Goal: Task Accomplishment & Management: Manage account settings

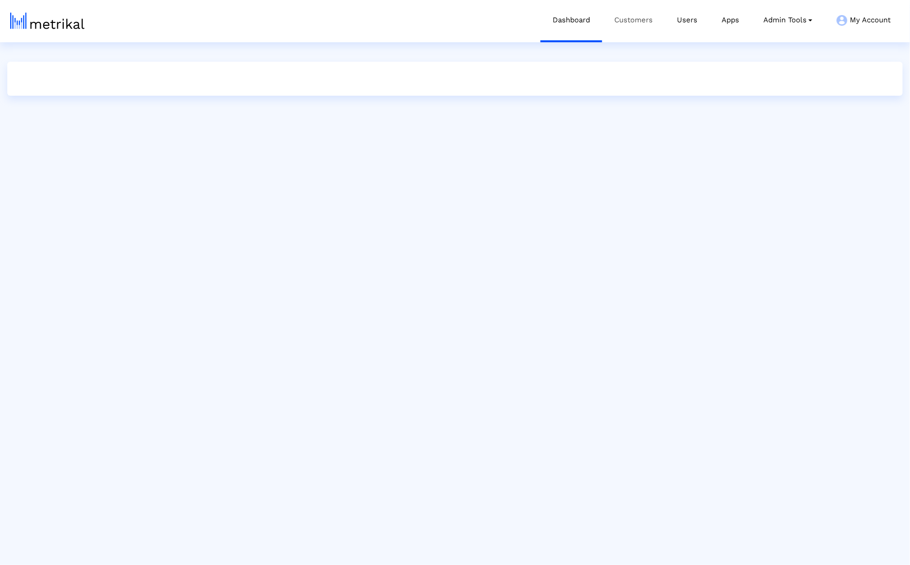
click at [642, 20] on link "Customers" at bounding box center [633, 20] width 63 height 40
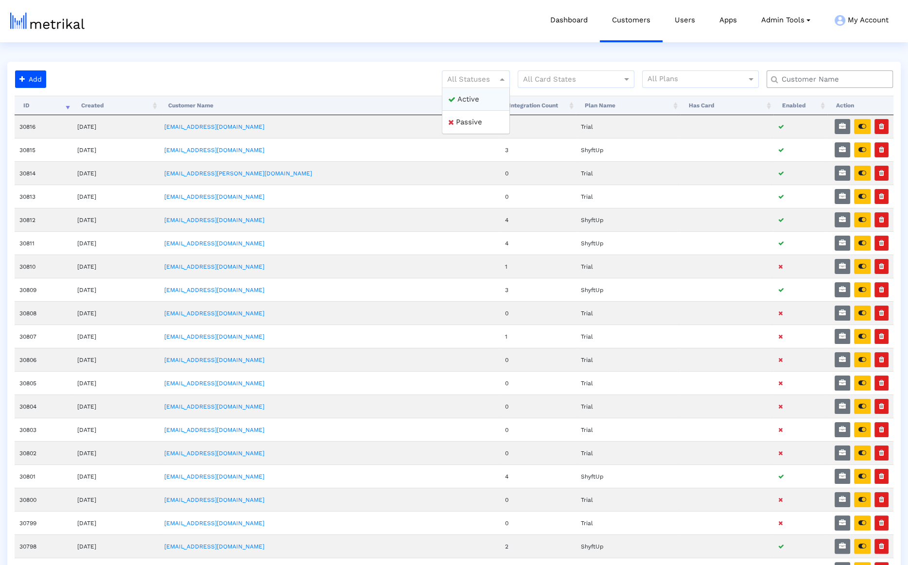
click at [475, 74] on div at bounding box center [475, 79] width 67 height 12
click at [470, 94] on div "Active" at bounding box center [475, 99] width 67 height 23
click at [235, 310] on link "[EMAIL_ADDRESS][DOMAIN_NAME]" at bounding box center [214, 313] width 100 height 7
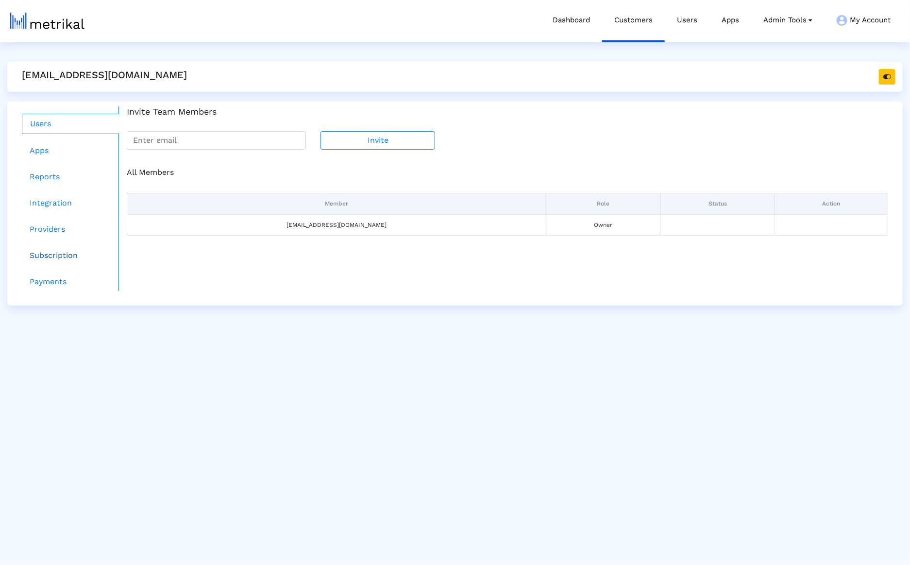
click at [50, 250] on link "Subscription" at bounding box center [71, 255] width 98 height 19
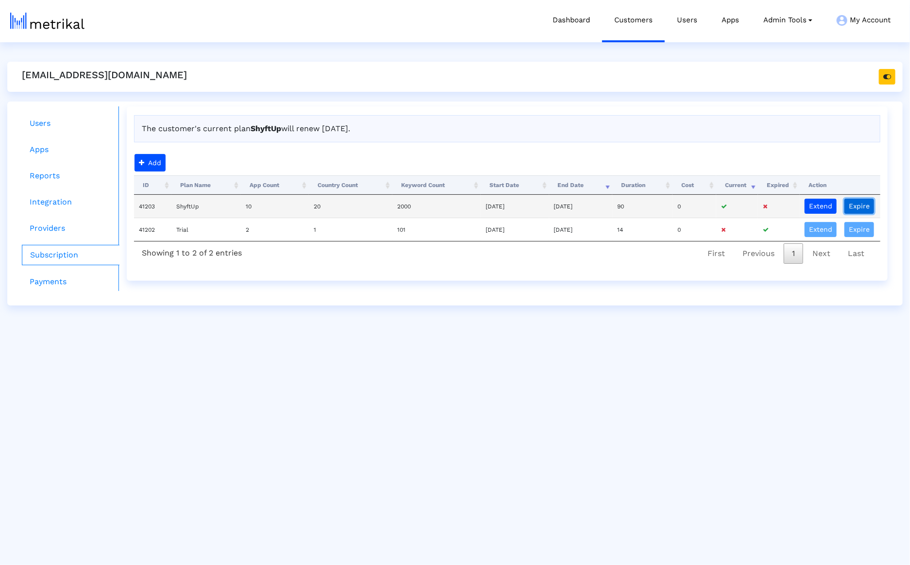
click at [858, 206] on button "Expire" at bounding box center [860, 206] width 30 height 15
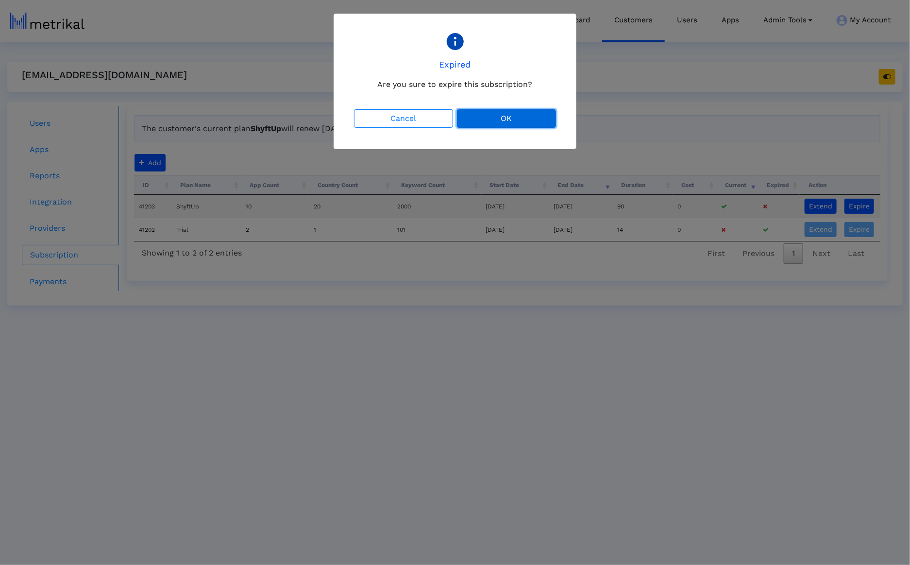
click at [519, 120] on button "OK" at bounding box center [506, 118] width 99 height 18
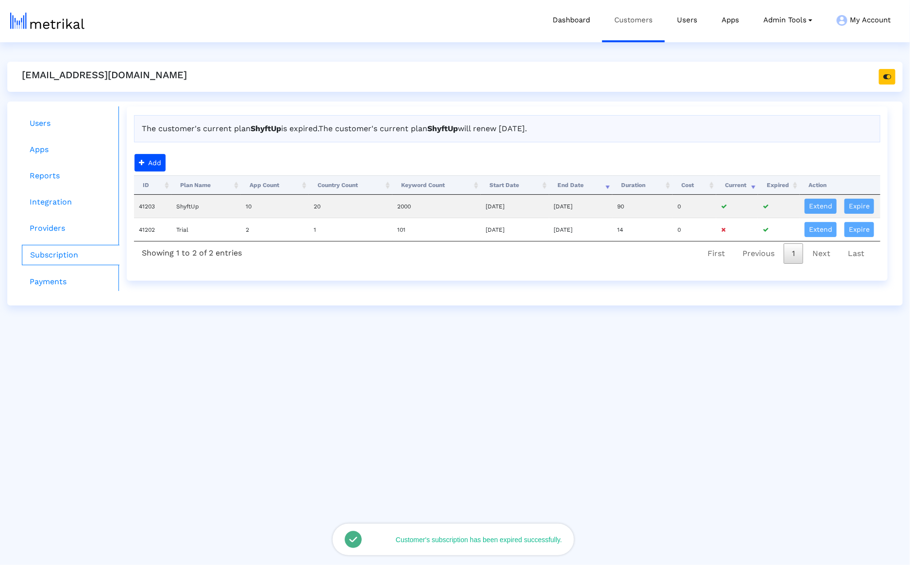
click at [647, 35] on link "Customers" at bounding box center [633, 20] width 63 height 40
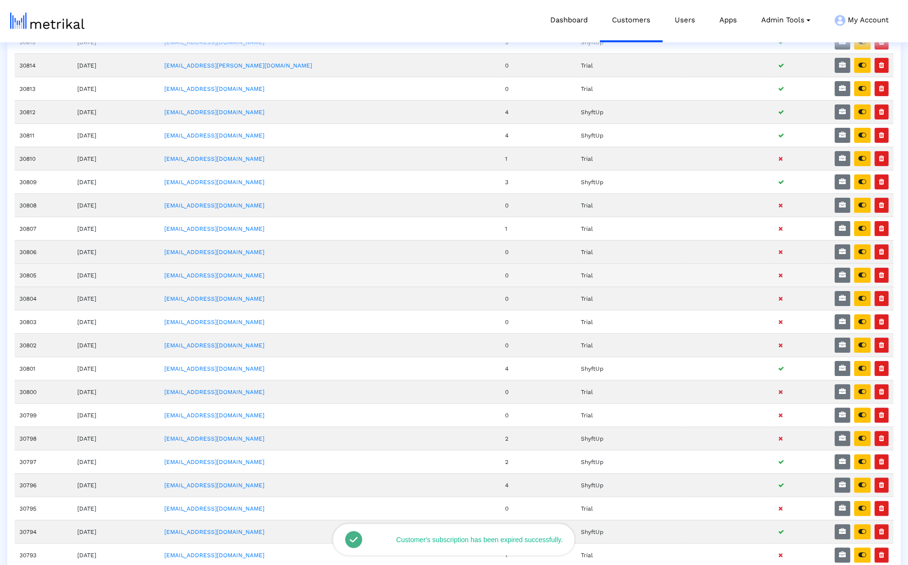
scroll to position [111, 0]
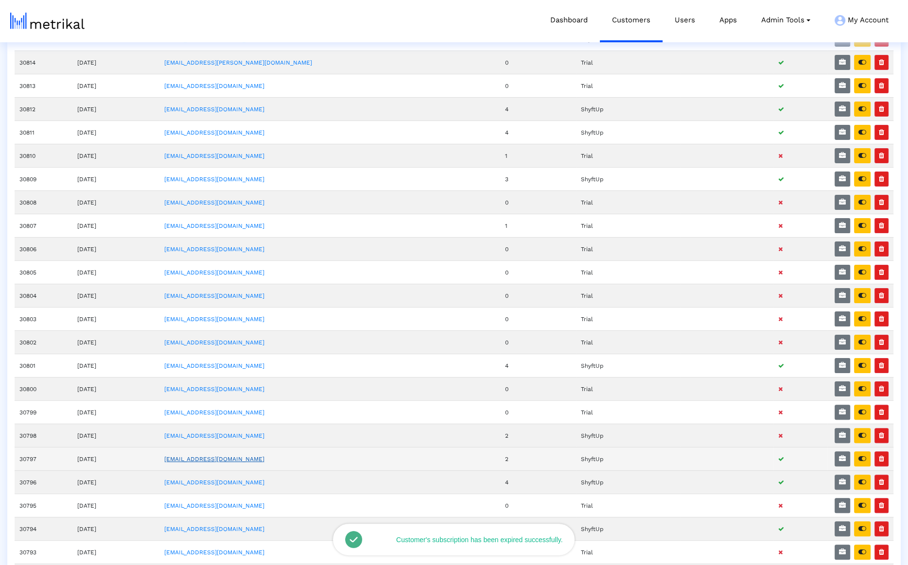
click at [241, 456] on link "[EMAIL_ADDRESS][DOMAIN_NAME]" at bounding box center [214, 459] width 100 height 7
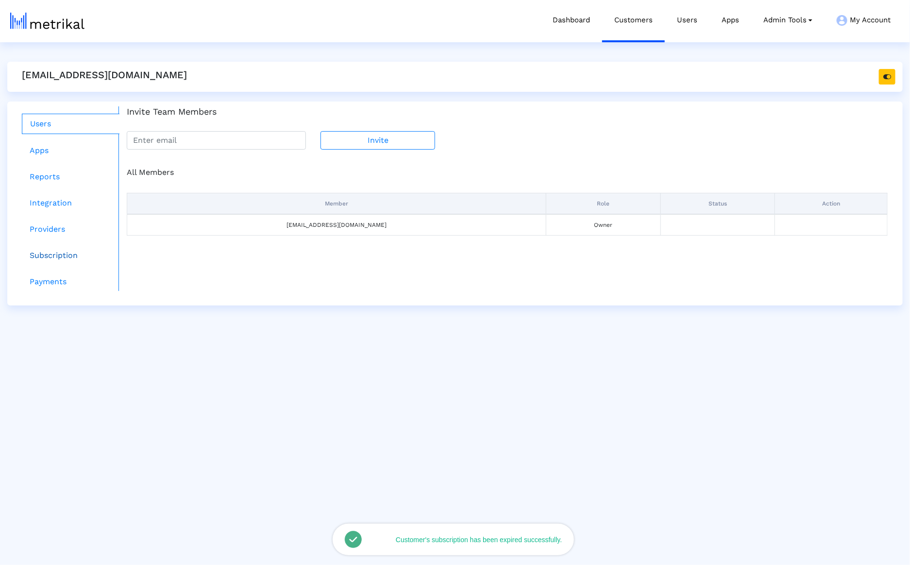
click at [45, 250] on link "Subscription" at bounding box center [71, 255] width 98 height 19
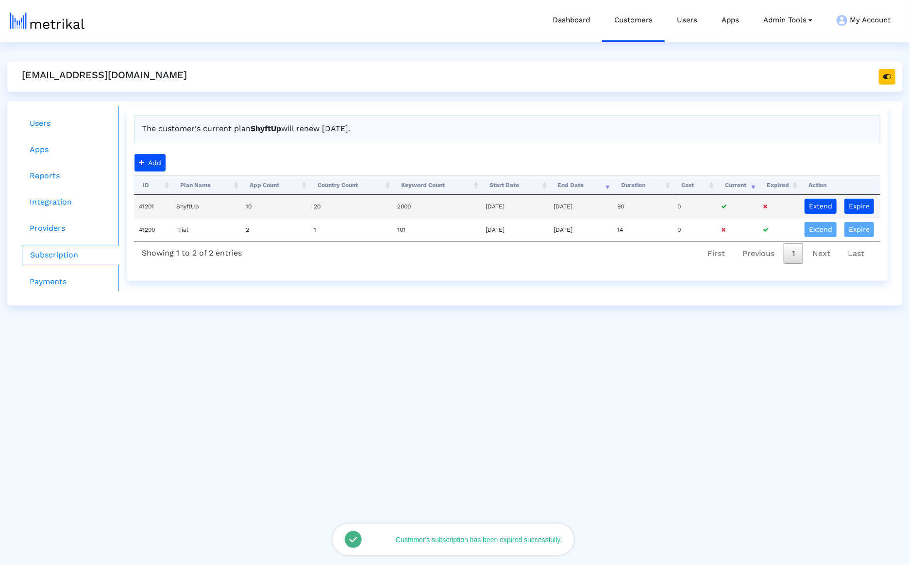
click at [875, 201] on td "Extend Expire" at bounding box center [840, 206] width 81 height 23
click at [871, 204] on button "Expire" at bounding box center [860, 206] width 30 height 15
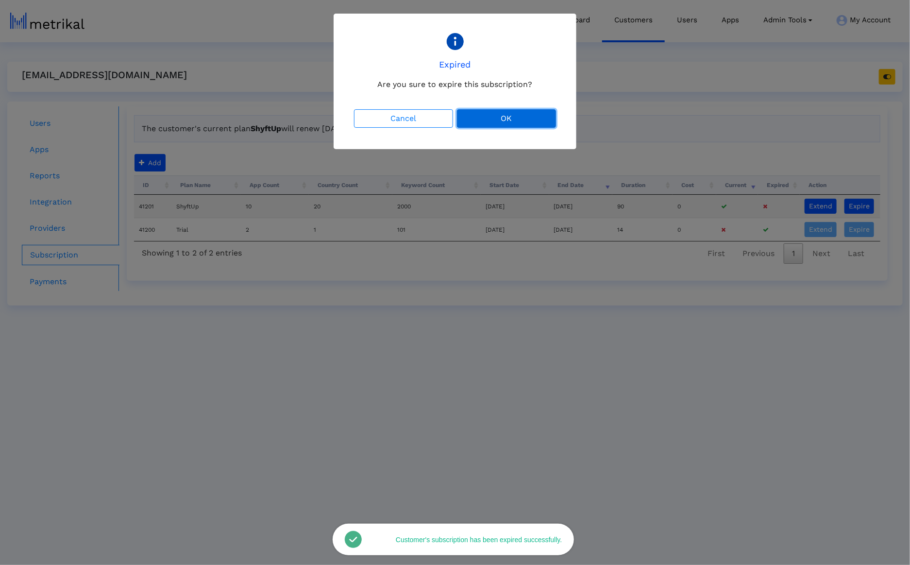
click at [521, 117] on button "OK" at bounding box center [506, 118] width 99 height 18
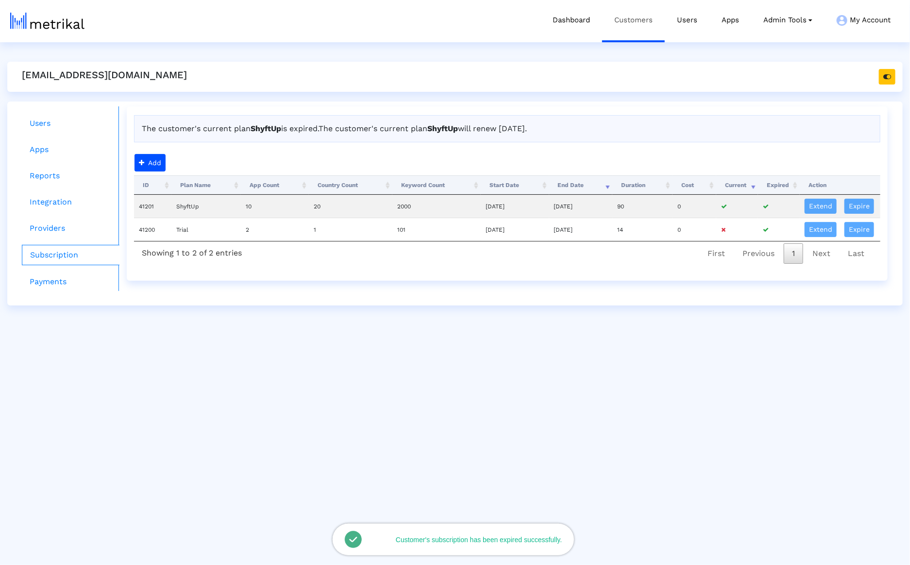
click at [631, 25] on link "Customers" at bounding box center [633, 20] width 63 height 40
